Goal: Navigation & Orientation: Find specific page/section

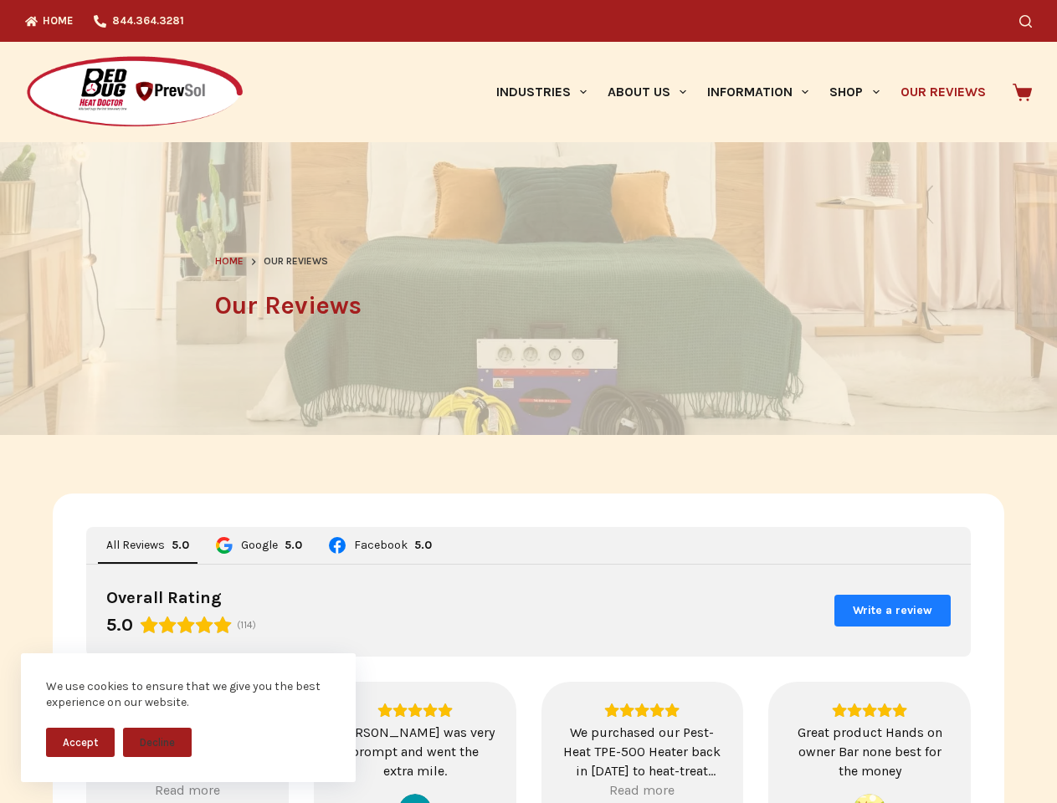
click at [528, 402] on header "Home Our Reviews Our Reviews" at bounding box center [529, 288] width 628 height 293
click at [80, 742] on button "Accept" at bounding box center [80, 742] width 69 height 29
click at [157, 742] on button "Decline" at bounding box center [157, 742] width 69 height 29
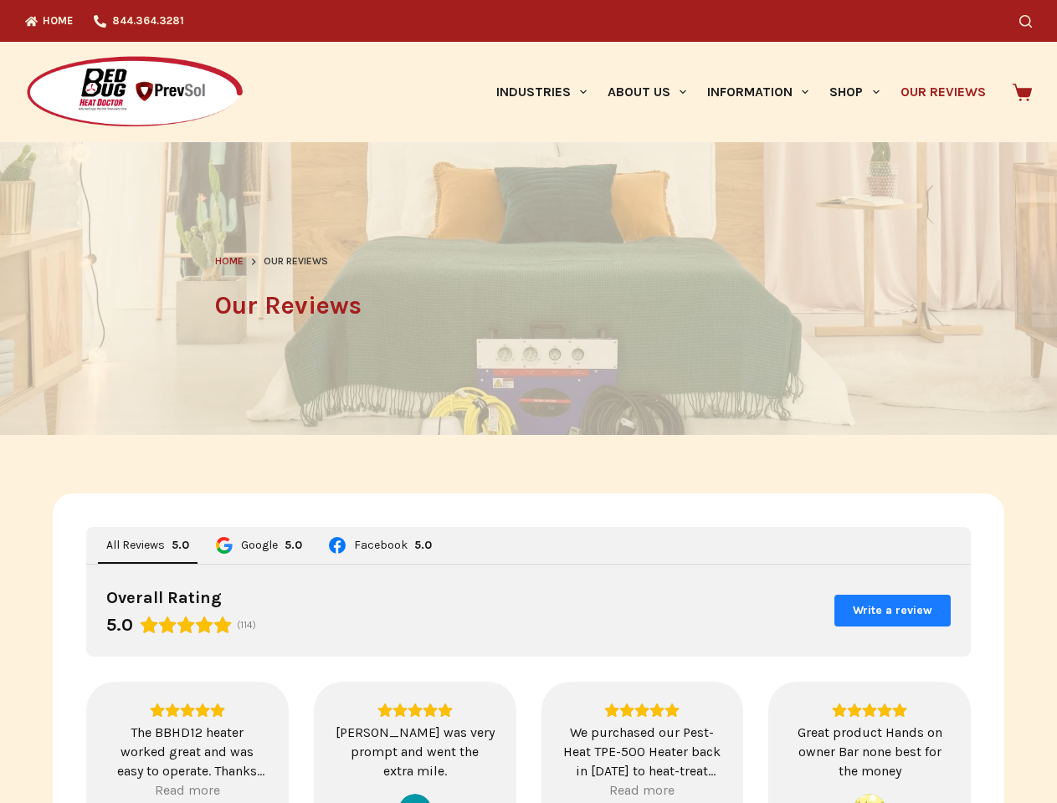
click at [1032, 21] on icon "Search" at bounding box center [1025, 21] width 13 height 13
click at [547, 92] on link "Industries" at bounding box center [540, 92] width 111 height 100
